Goal: Task Accomplishment & Management: Manage account settings

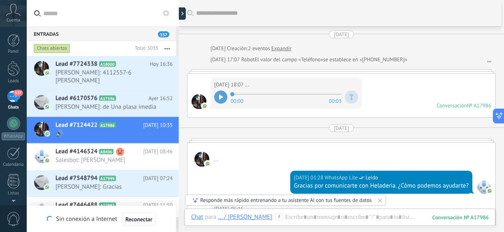
click at [115, 65] on span "A18000" at bounding box center [107, 63] width 16 height 5
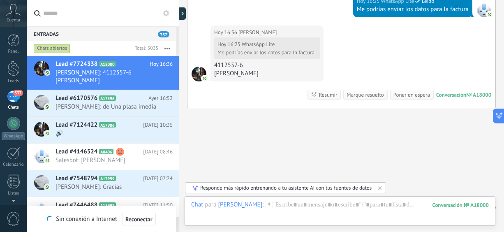
scroll to position [518, 0]
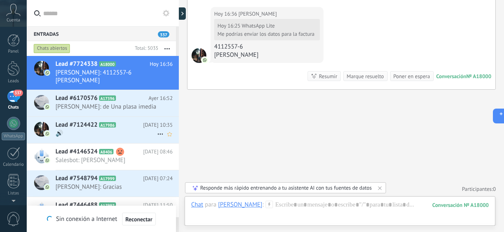
click at [82, 130] on span "🔊" at bounding box center [107, 134] width 102 height 8
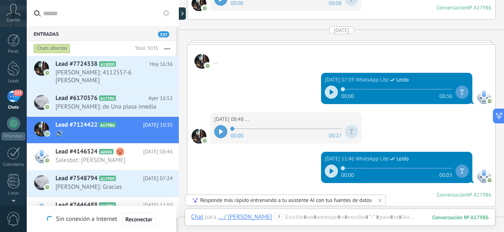
scroll to position [125, 0]
